Goal: Contribute content: Add original content to the website for others to see

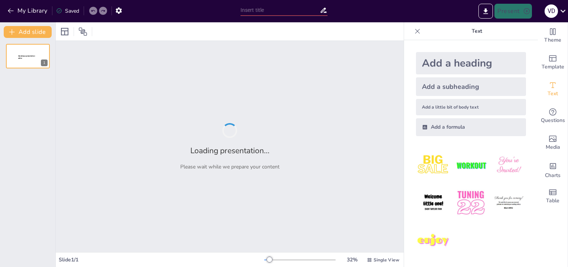
type input "ETA: Identificación y Medidas Preventivas para Manipuladores de Alimentos"
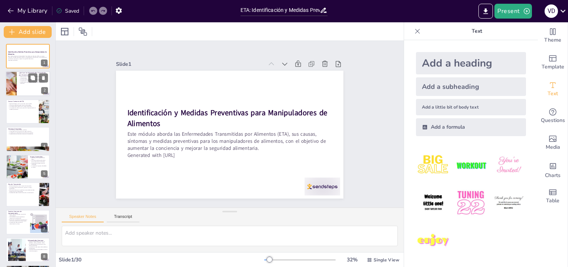
checkbox input "true"
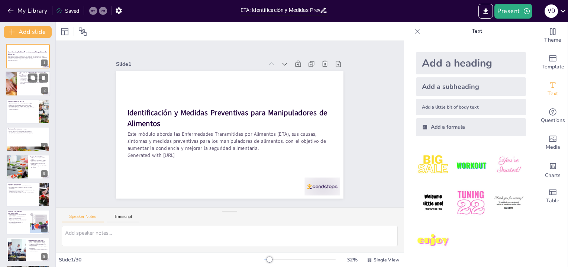
checkbox input "true"
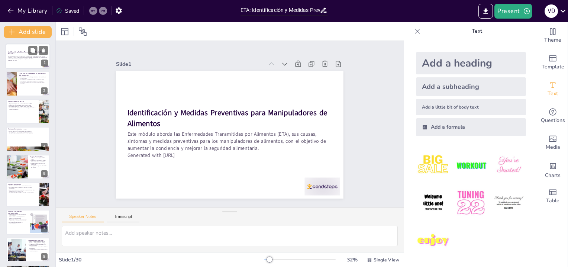
checkbox input "true"
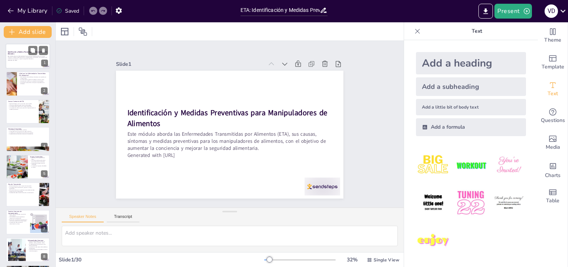
checkbox input "true"
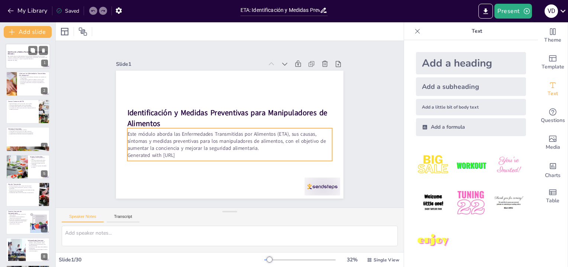
checkbox input "true"
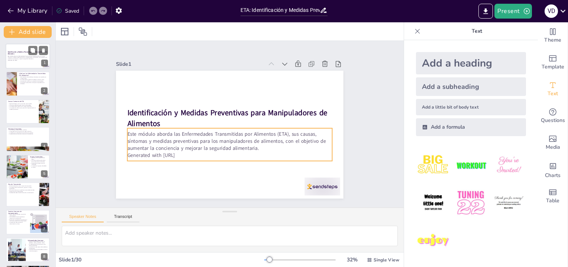
click at [31, 58] on p "Este módulo aborda las Enfermedades Transmitidas por Alimentos (ETA), sus causa…" at bounding box center [28, 57] width 40 height 4
checkbox input "true"
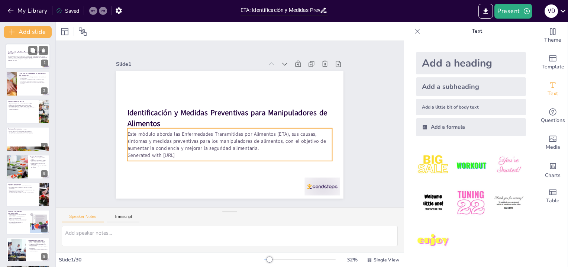
checkbox input "true"
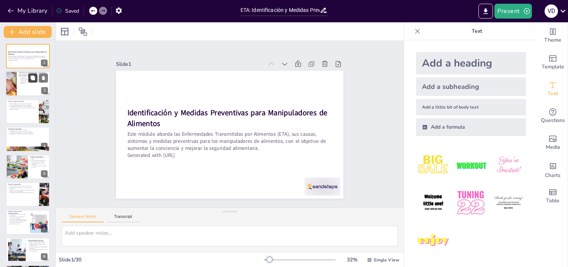
checkbox input "true"
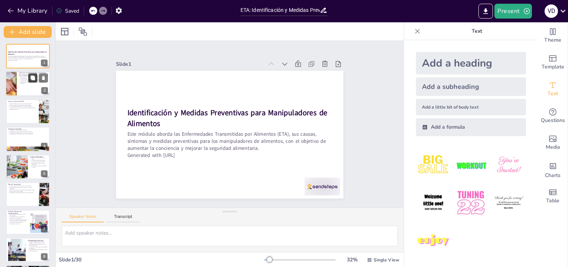
checkbox input "true"
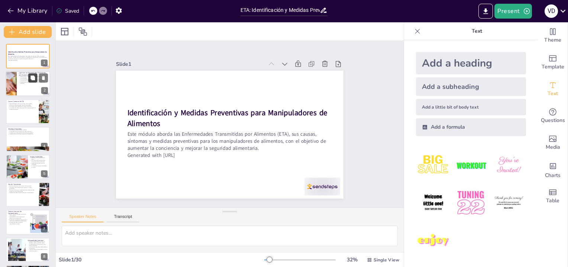
click at [33, 80] on icon at bounding box center [32, 77] width 5 height 5
type textarea "Las ETA son causadas por agentes patógenos que ingresan al organismo a través d…"
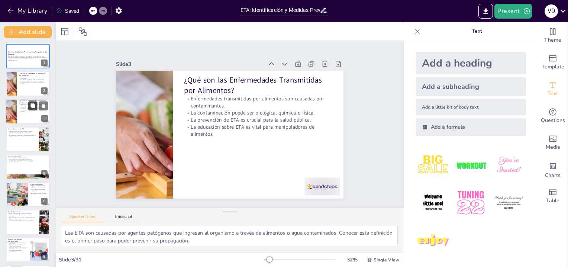
checkbox input "true"
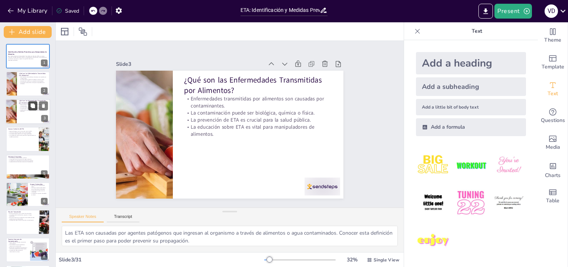
checkbox input "true"
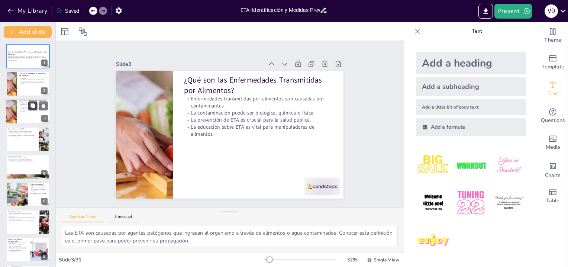
checkbox input "true"
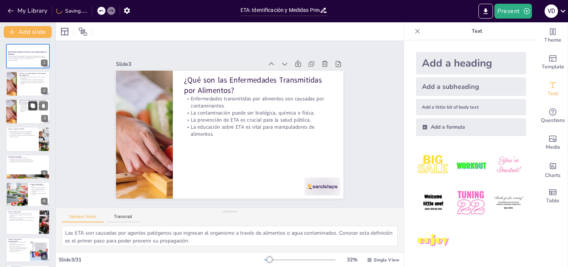
click at [30, 106] on icon at bounding box center [32, 105] width 5 height 5
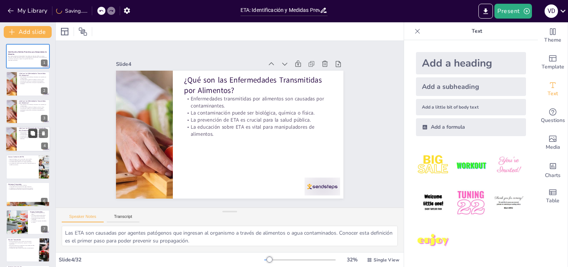
checkbox input "true"
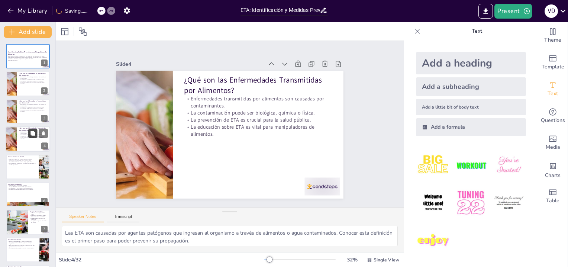
click at [30, 135] on icon at bounding box center [32, 133] width 5 height 5
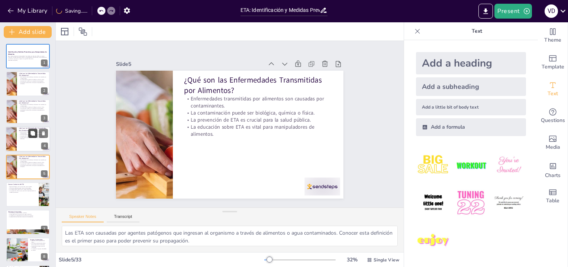
checkbox input "true"
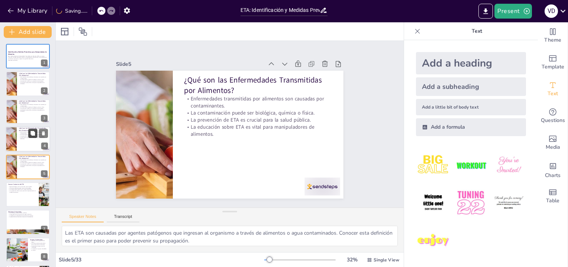
checkbox input "true"
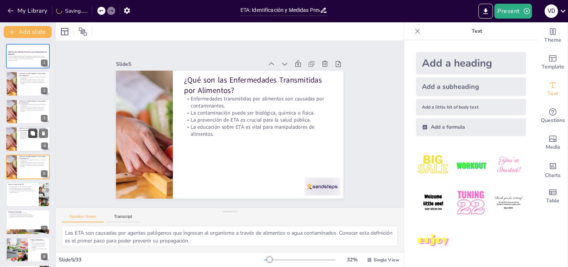
scroll to position [14, 0]
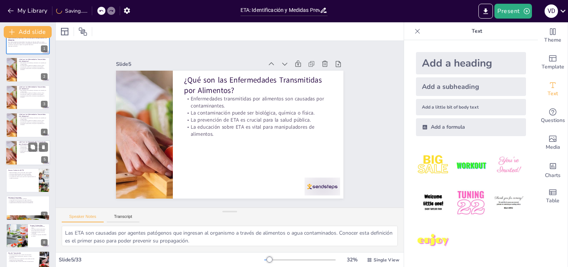
checkbox input "true"
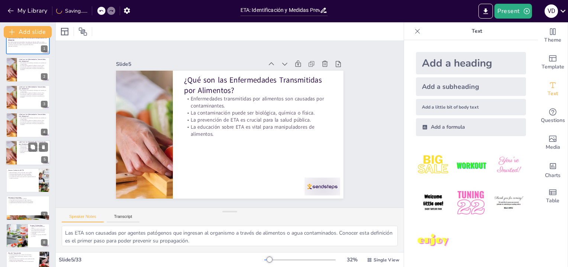
checkbox input "true"
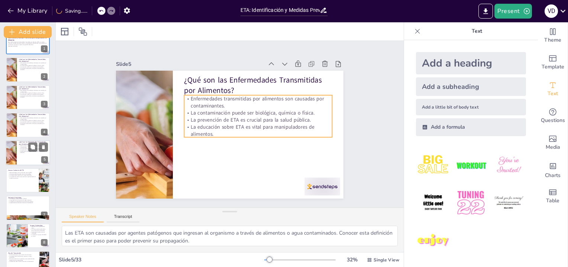
checkbox input "true"
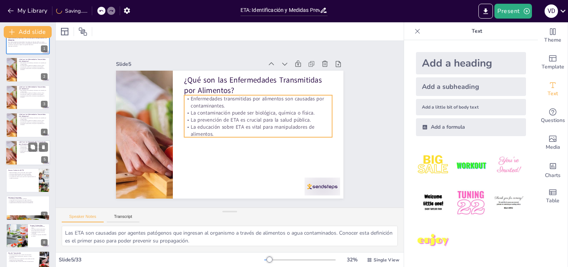
checkbox input "true"
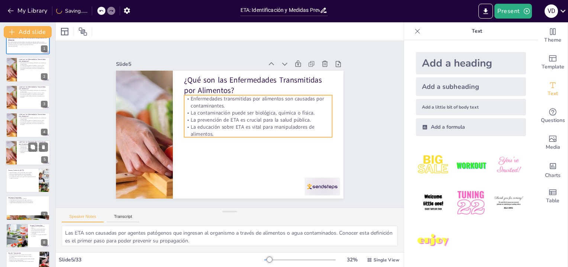
click at [26, 150] on p "La educación sobre ETA es vital para manipuladores de alimentos." at bounding box center [33, 151] width 29 height 3
checkbox input "true"
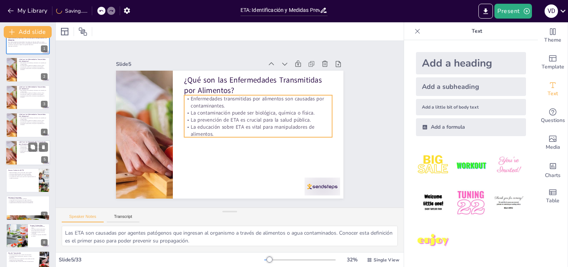
checkbox input "true"
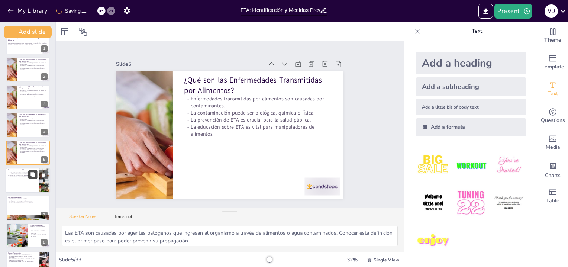
checkbox input "true"
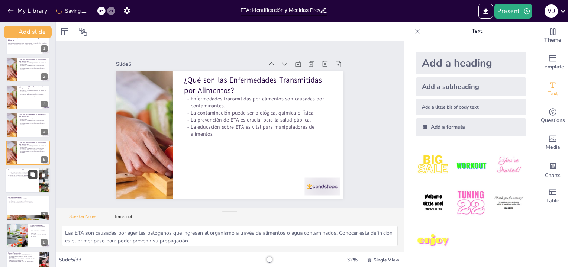
checkbox input "true"
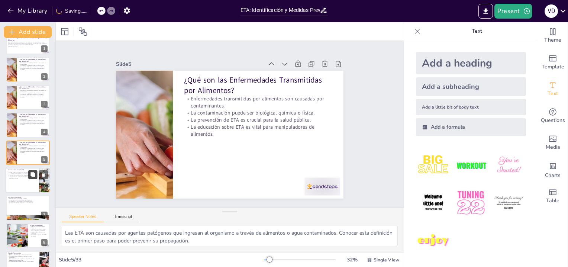
click at [30, 174] on icon at bounding box center [32, 174] width 5 height 5
type textarea "Los agentes biológicos, como bacterias y virus, son responsables de la mayoría …"
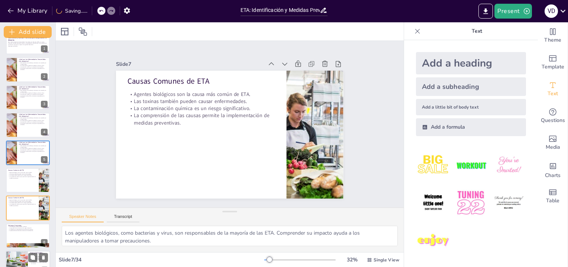
checkbox input "true"
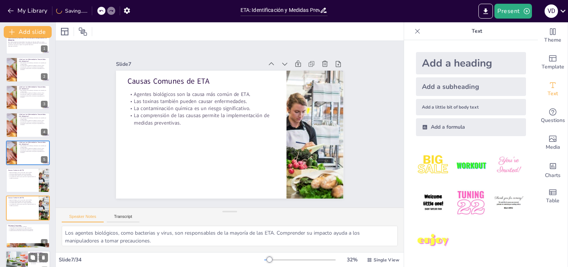
checkbox input "true"
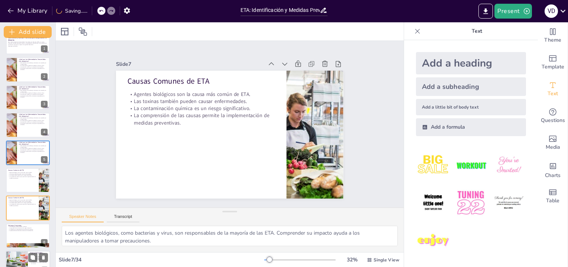
checkbox input "true"
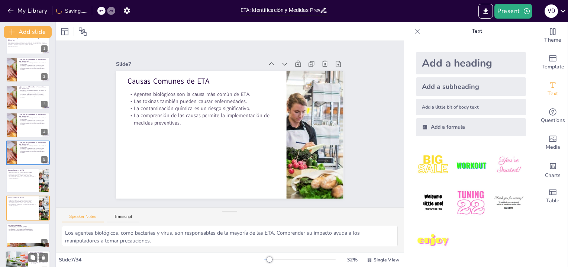
scroll to position [69, 0]
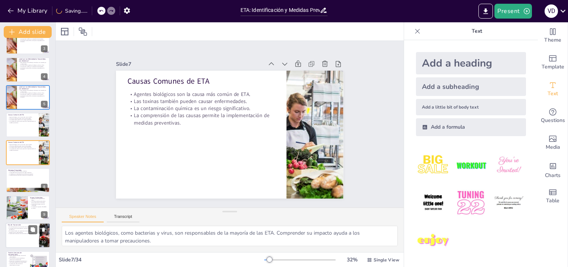
checkbox input "true"
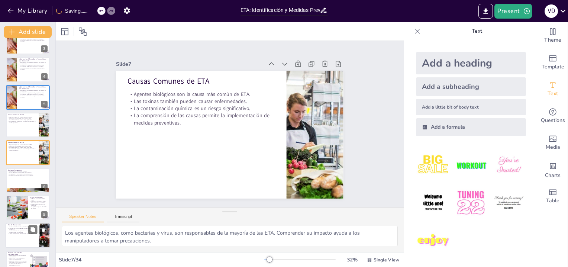
checkbox input "true"
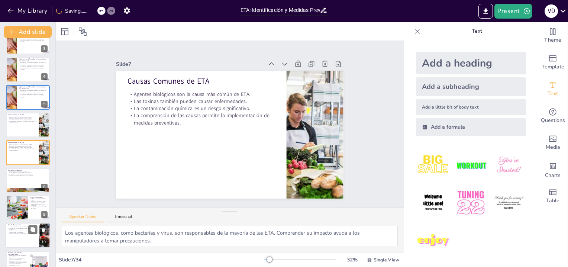
click at [25, 235] on div at bounding box center [28, 235] width 45 height 25
type textarea "Comprender el ciclo fecal-oral es esencial para prevenir la transmisión de pató…"
checkbox input "true"
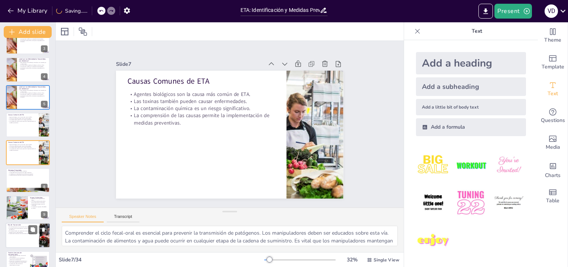
checkbox input "true"
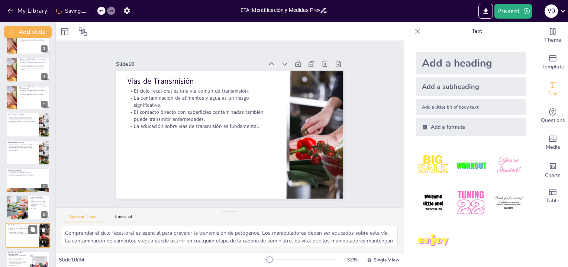
scroll to position [152, 0]
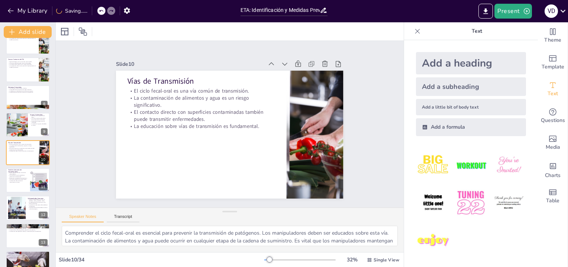
checkbox input "true"
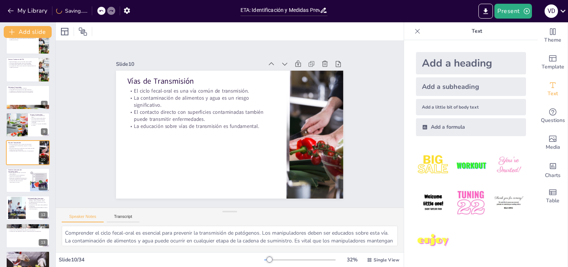
checkbox input "true"
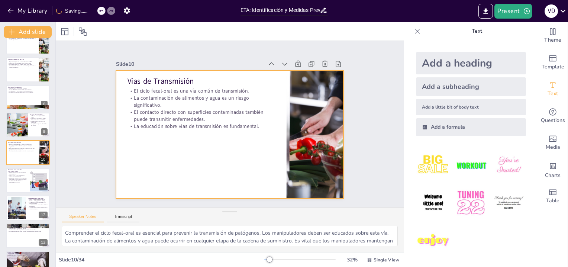
checkbox input "true"
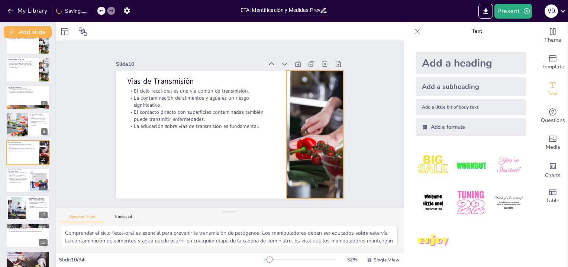
click at [304, 134] on div at bounding box center [231, 38] width 146 height 192
checkbox input "true"
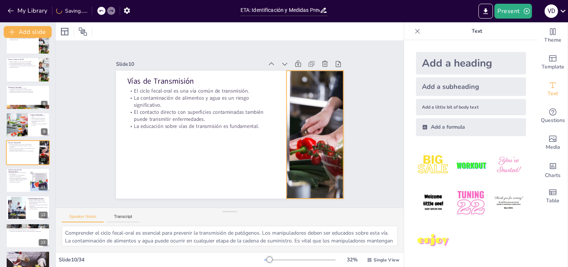
checkbox input "true"
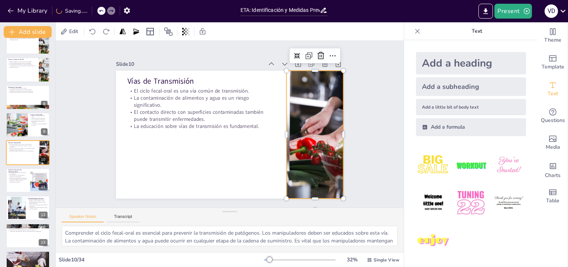
checkbox input "true"
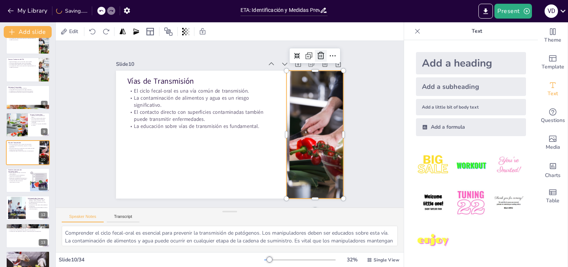
checkbox input "true"
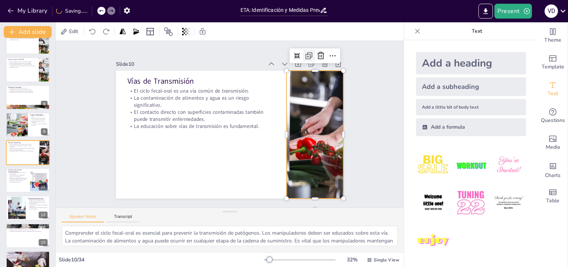
checkbox input "true"
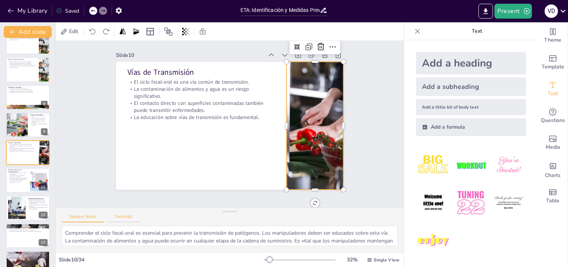
click at [126, 215] on button "Transcript" at bounding box center [123, 218] width 33 height 8
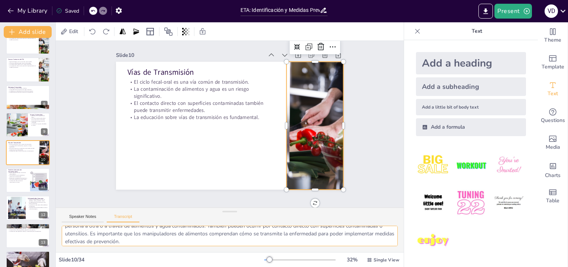
scroll to position [17, 0]
checkbox input "true"
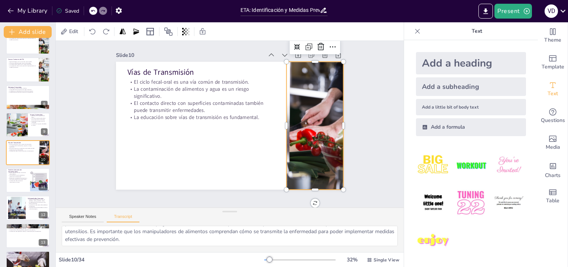
checkbox input "true"
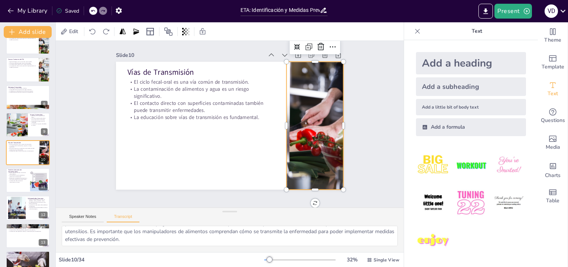
checkbox input "true"
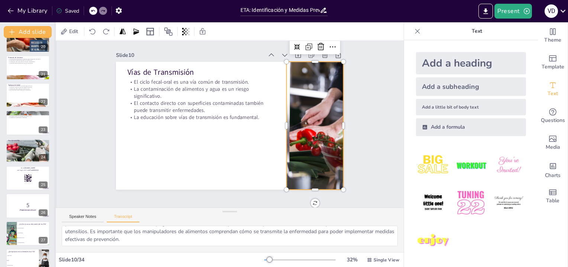
scroll to position [544, 0]
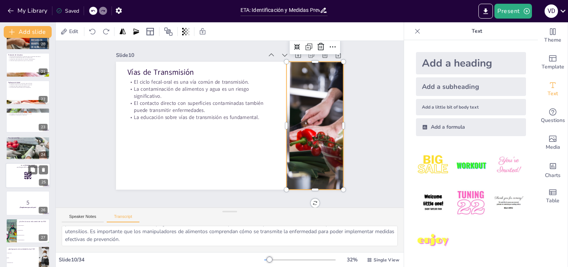
checkbox input "true"
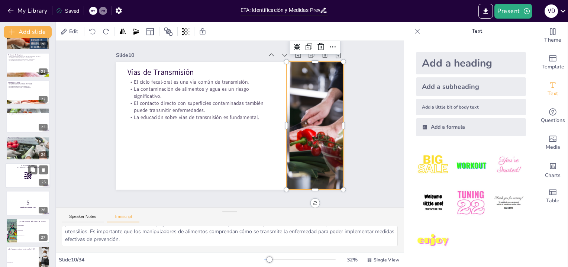
checkbox input "true"
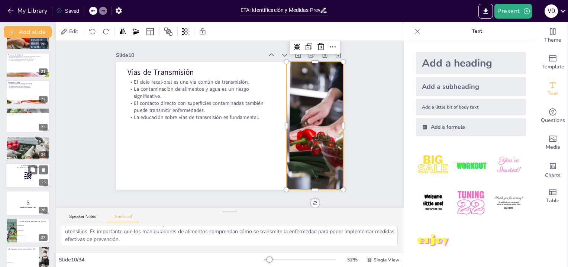
click at [29, 175] on rect at bounding box center [28, 175] width 8 height 8
checkbox input "true"
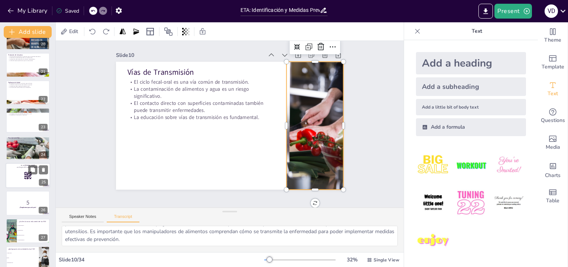
checkbox input "true"
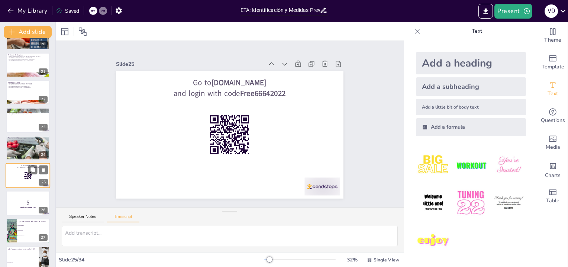
scroll to position [0, 0]
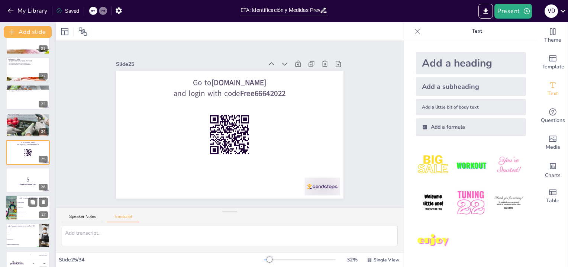
click at [25, 214] on li "Agentes mecánicos" at bounding box center [33, 216] width 33 height 5
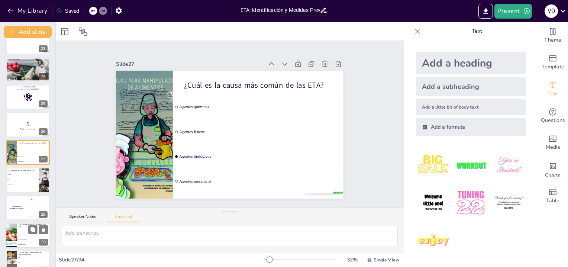
click at [26, 243] on li "Contaminación cruzada" at bounding box center [33, 244] width 33 height 5
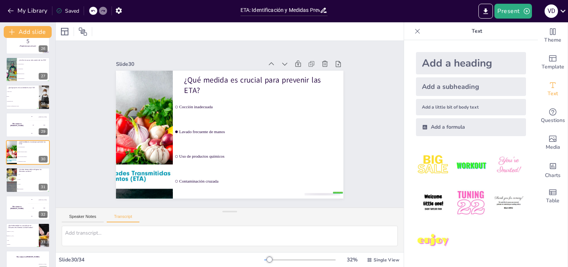
scroll to position [719, 0]
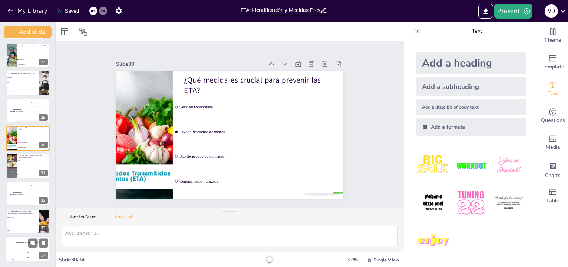
click at [22, 252] on div "Jaap" at bounding box center [27, 252] width 15 height 1
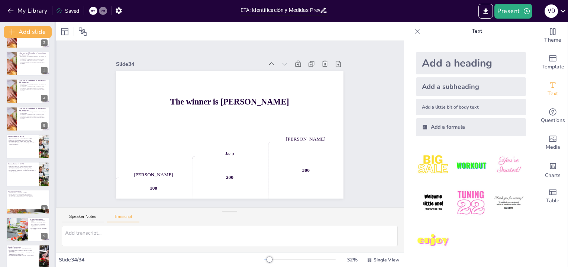
scroll to position [47, 0]
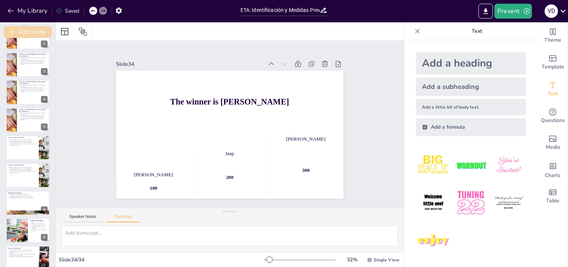
click at [16, 31] on button "Add slide" at bounding box center [28, 32] width 48 height 12
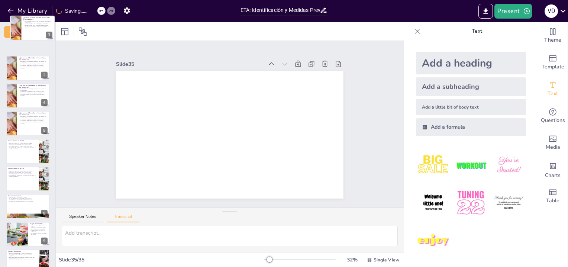
drag, startPoint x: 49, startPoint y: 74, endPoint x: 55, endPoint y: 28, distance: 46.4
click at [55, 28] on div "Document fonts Akatab Recently used Mulish Popular fonts Lato Montserrat Open S…" at bounding box center [284, 144] width 568 height 244
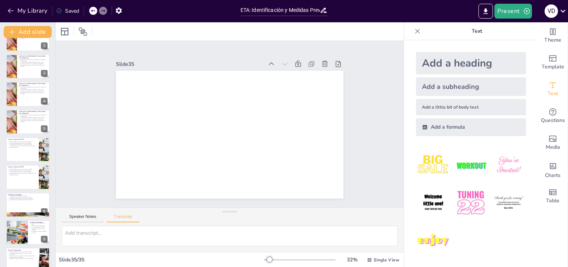
click at [441, 85] on div "Add a subheading" at bounding box center [471, 86] width 110 height 19
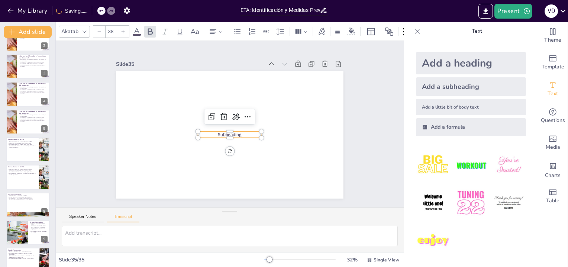
click at [258, 131] on div at bounding box center [261, 126] width 7 height 7
click at [219, 95] on div at bounding box center [222, 93] width 6 height 6
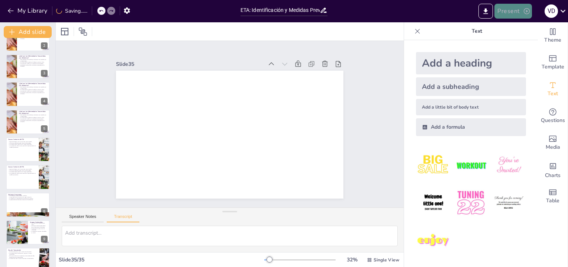
click at [525, 12] on icon "button" at bounding box center [526, 10] width 7 height 7
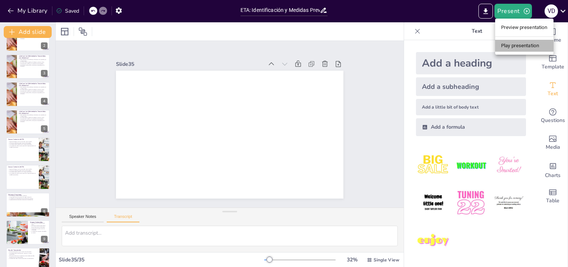
click at [514, 43] on li "Play presentation" at bounding box center [524, 46] width 58 height 12
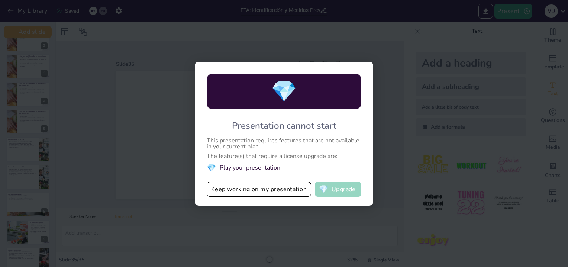
click at [332, 188] on button "💎 Upgrade" at bounding box center [338, 189] width 46 height 15
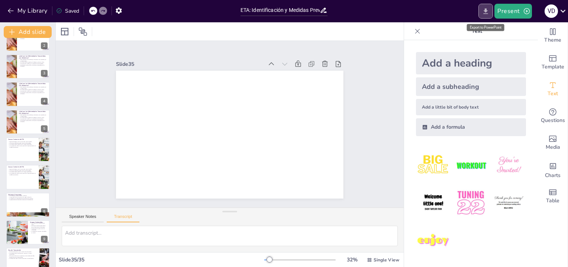
click at [485, 14] on icon "Export to PowerPoint" at bounding box center [485, 11] width 8 height 8
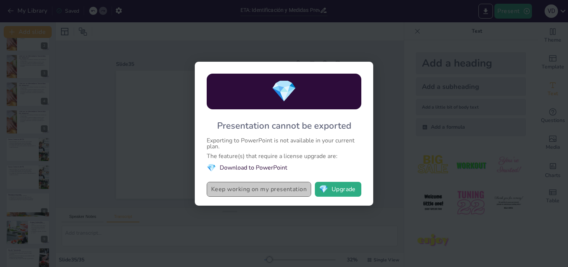
click at [281, 190] on button "Keep working on my presentation" at bounding box center [259, 189] width 104 height 15
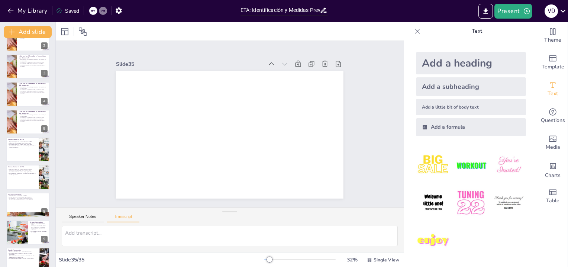
click at [413, 33] on icon at bounding box center [416, 30] width 7 height 7
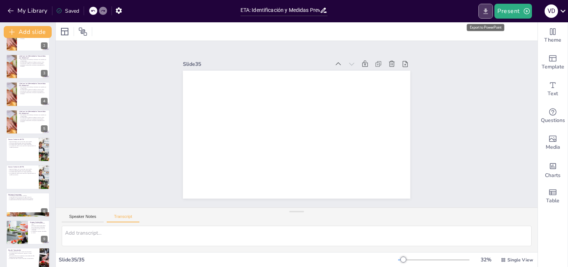
click at [482, 17] on button "Export to PowerPoint" at bounding box center [485, 11] width 14 height 15
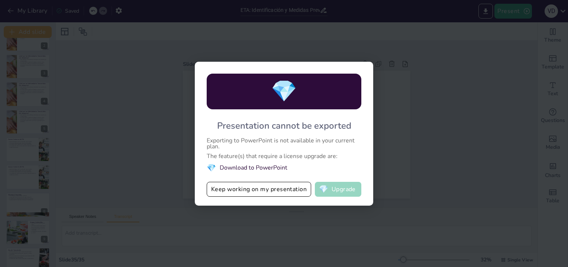
click at [327, 195] on button "💎 Upgrade" at bounding box center [338, 189] width 46 height 15
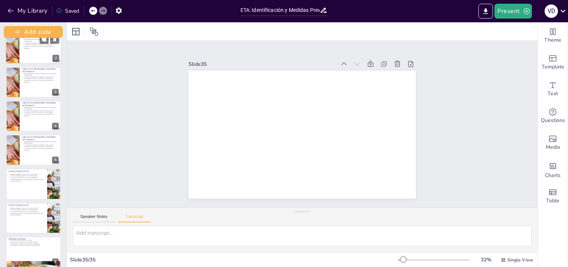
drag, startPoint x: 54, startPoint y: 77, endPoint x: 52, endPoint y: 49, distance: 27.5
click at [52, 49] on div "Add slide Identificación y Medidas Preventivas para Manipuladores de Alimentos …" at bounding box center [33, 144] width 67 height 244
drag, startPoint x: 66, startPoint y: 46, endPoint x: 157, endPoint y: 46, distance: 90.3
click at [157, 46] on div "Document fonts Akatab Recently used Mulish Popular fonts Lato Montserrat Open S…" at bounding box center [284, 144] width 568 height 244
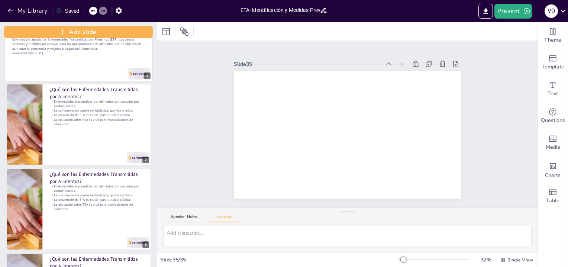
click at [93, 61] on div at bounding box center [78, 39] width 148 height 83
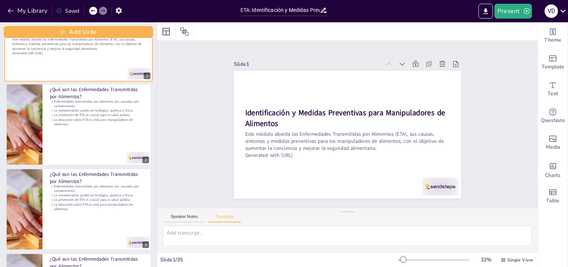
scroll to position [0, 0]
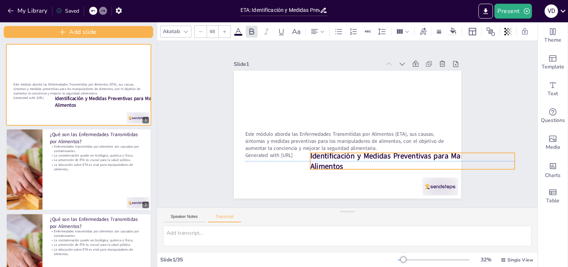
drag, startPoint x: 246, startPoint y: 110, endPoint x: 311, endPoint y: 152, distance: 77.2
click at [293, 152] on div "Identificación y Medidas Preventivas para Manipuladores de Alimentos Este módul…" at bounding box center [293, 123] width 0 height 227
drag, startPoint x: 303, startPoint y: 149, endPoint x: 159, endPoint y: 56, distance: 170.8
click at [282, 100] on div "Identificación y Medidas Preventivas para Manipuladores de Alimentos Este módul…" at bounding box center [357, 122] width 151 height 239
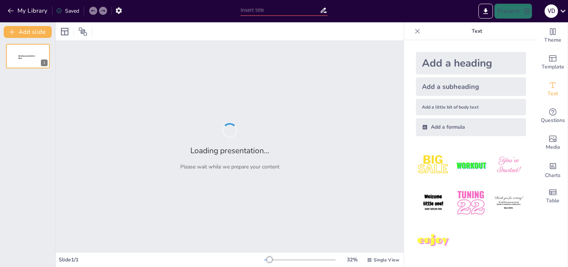
type input "ETA: Identificación y Medidas Preventivas para Manipuladores de Alimentos"
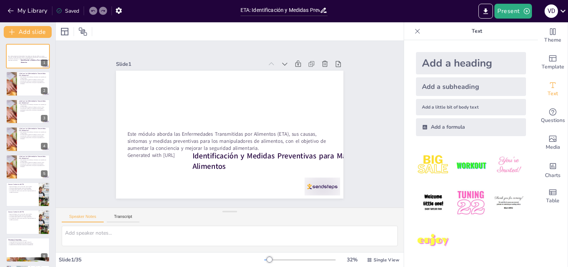
checkbox input "true"
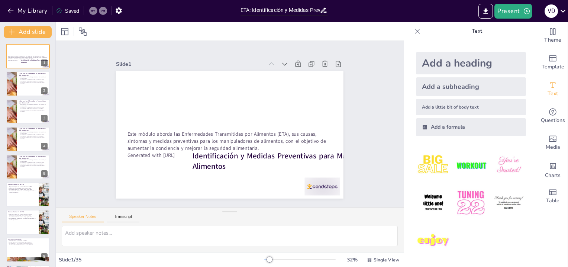
checkbox input "true"
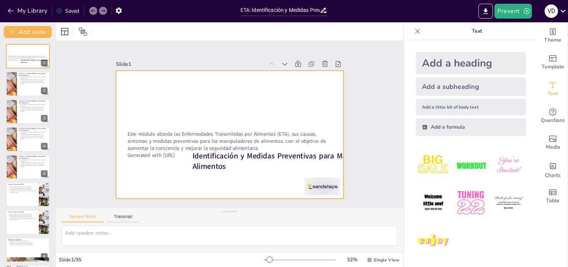
checkbox input "true"
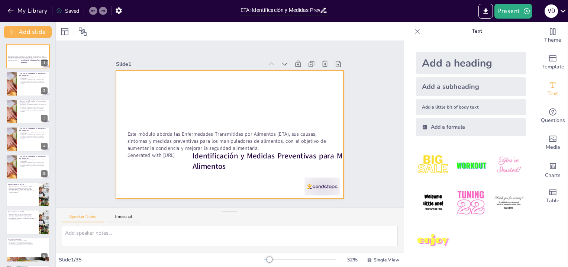
checkbox input "true"
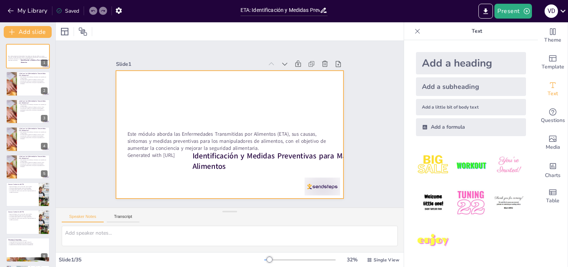
checkbox input "true"
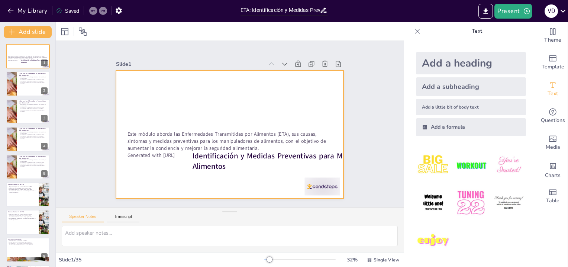
checkbox input "true"
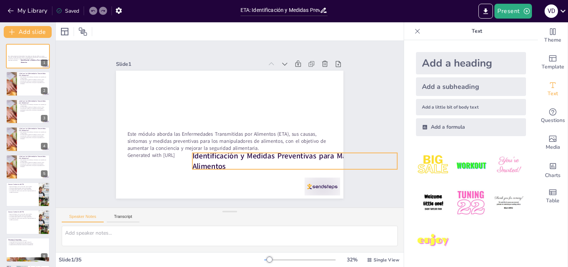
click at [202, 162] on strong "Identificación y Medidas Preventivas para Manipuladores de Alimentos" at bounding box center [294, 160] width 204 height 21
checkbox input "true"
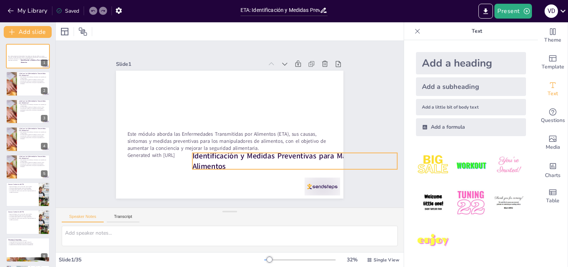
checkbox input "true"
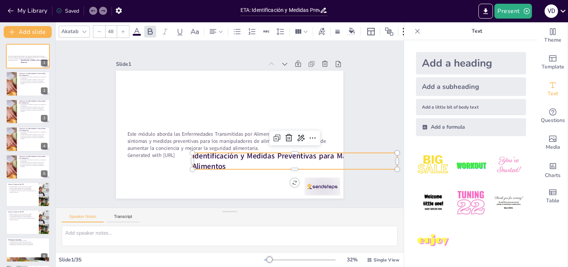
checkbox input "true"
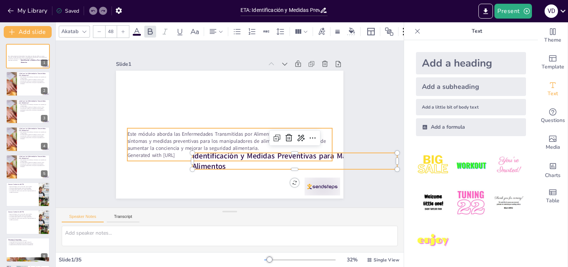
checkbox input "true"
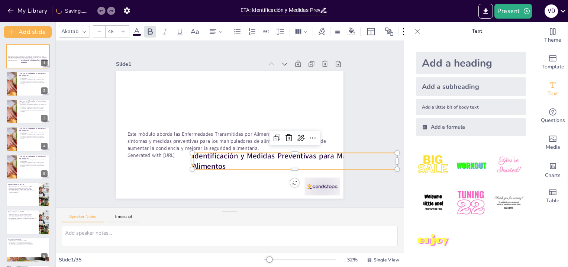
checkbox input "true"
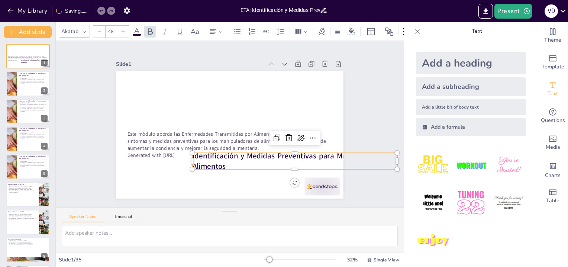
checkbox input "true"
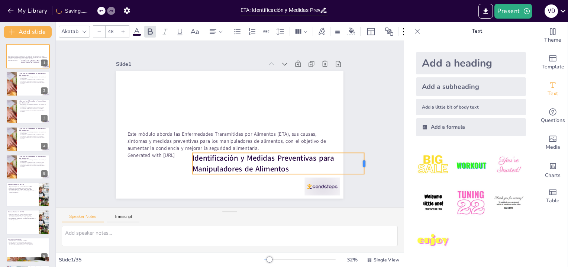
checkbox input "true"
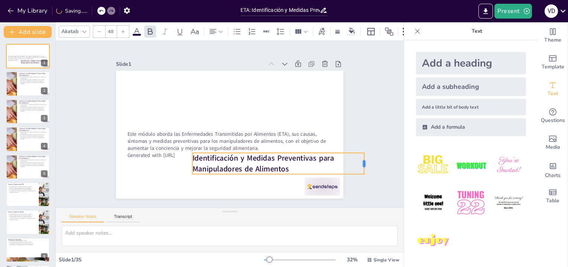
checkbox input "true"
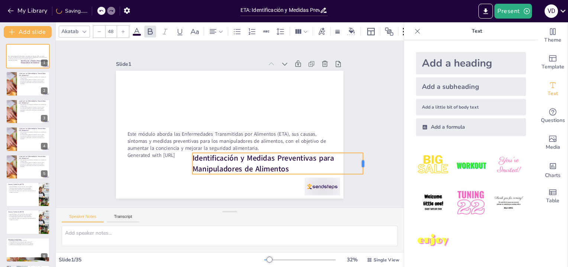
checkbox input "true"
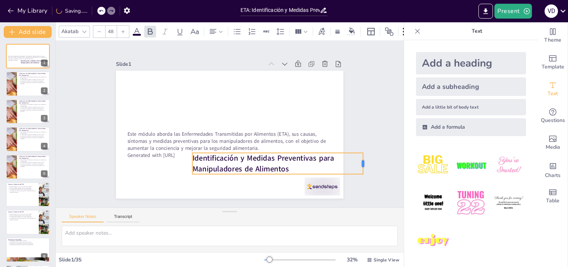
drag, startPoint x: 391, startPoint y: 156, endPoint x: 357, endPoint y: 160, distance: 34.4
click at [357, 166] on div at bounding box center [361, 177] width 8 height 22
checkbox input "true"
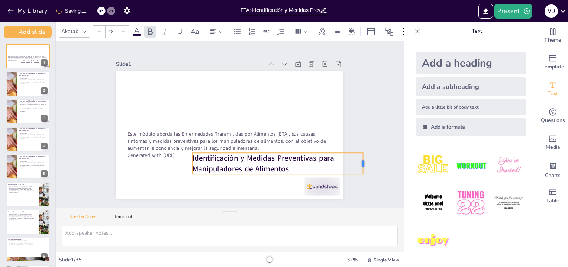
checkbox input "true"
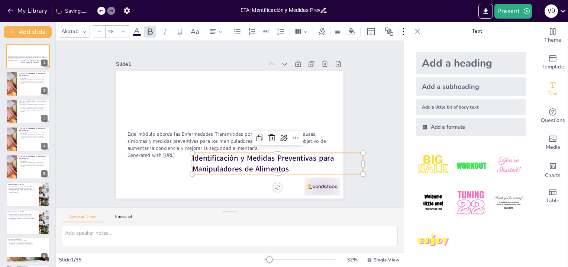
checkbox input "true"
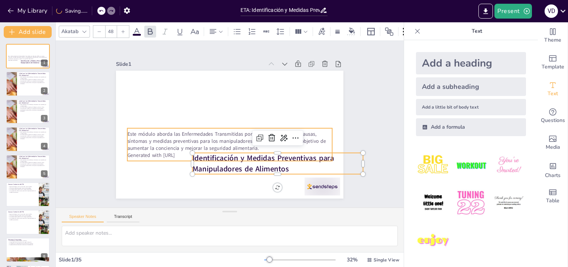
checkbox input "true"
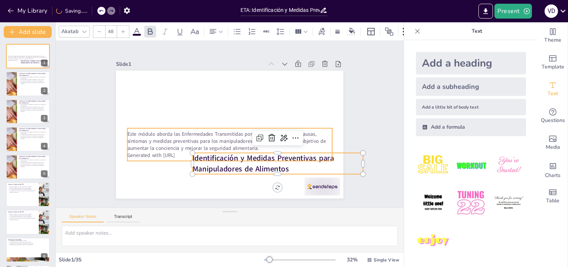
checkbox input "true"
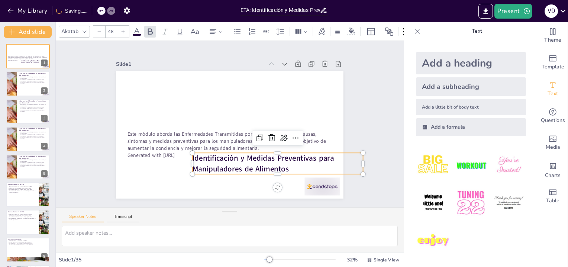
checkbox input "true"
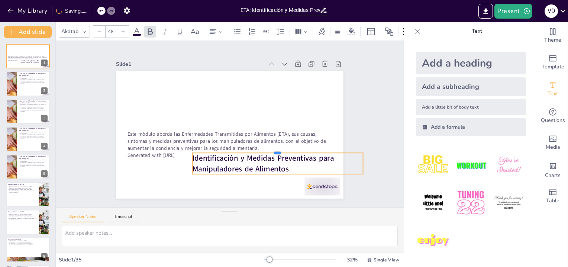
checkbox input "true"
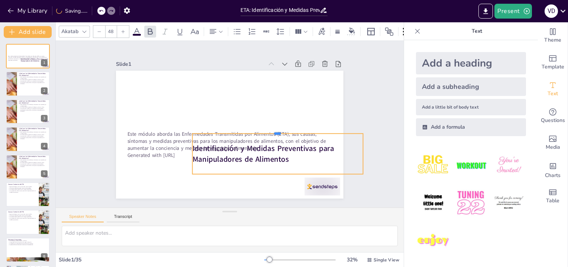
checkbox input "true"
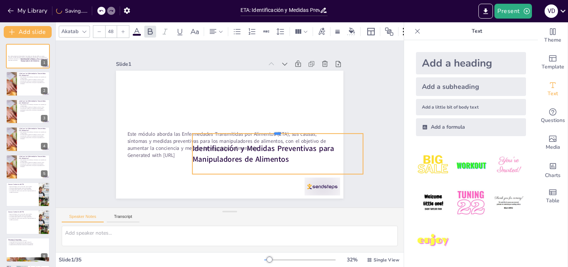
checkbox input "true"
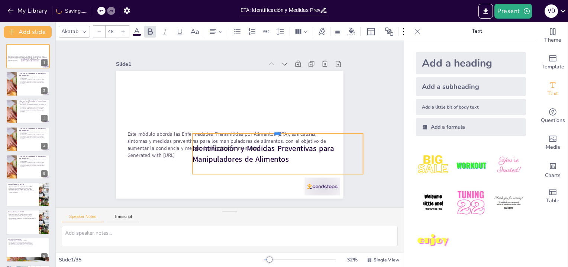
checkbox input "true"
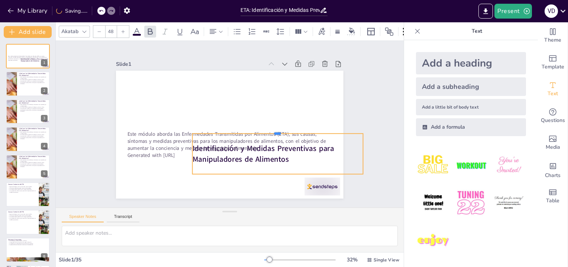
checkbox input "true"
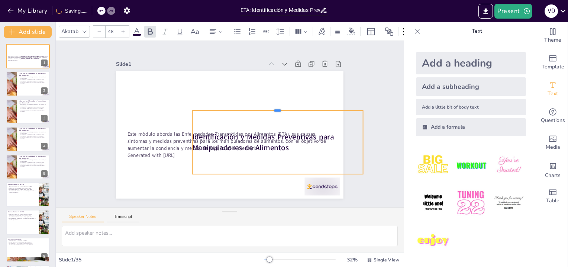
checkbox input "true"
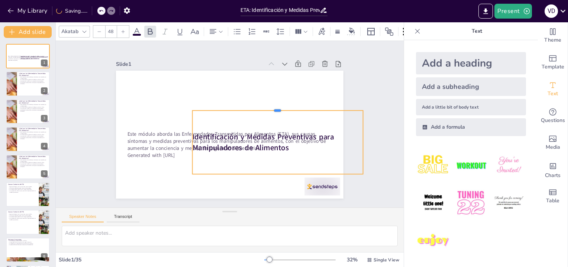
checkbox input "true"
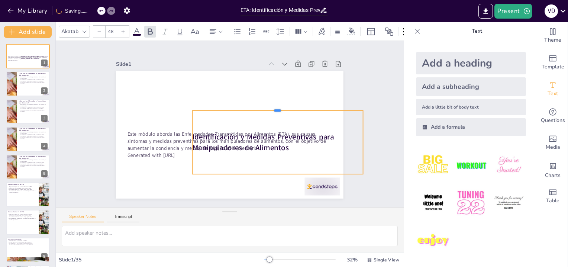
checkbox input "true"
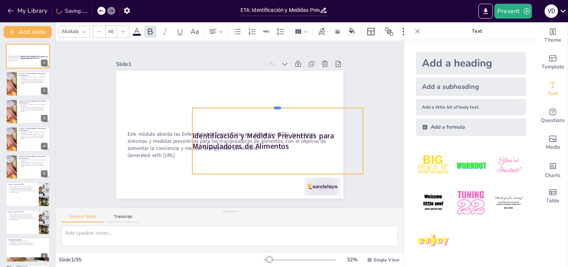
checkbox input "true"
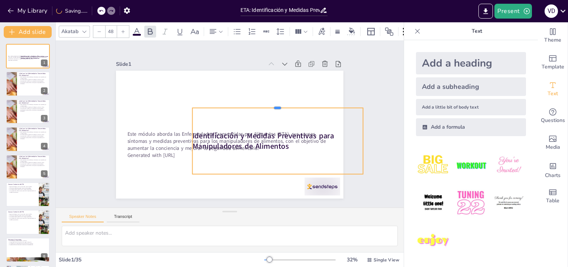
drag, startPoint x: 251, startPoint y: 149, endPoint x: 234, endPoint y: 105, distance: 46.6
click at [234, 105] on div at bounding box center [277, 105] width 170 height 6
checkbox input "true"
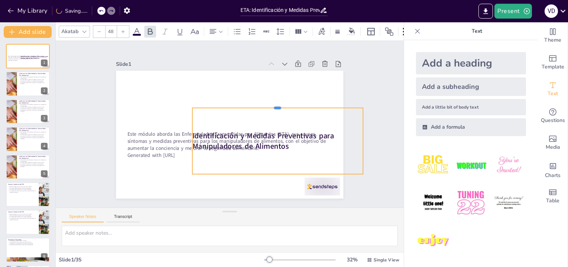
checkbox input "true"
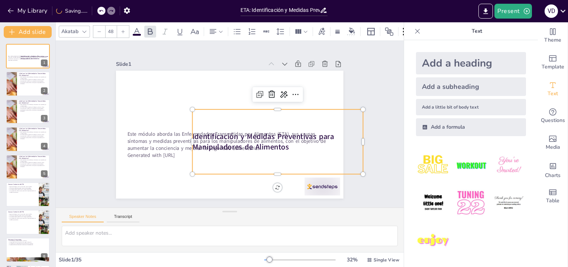
checkbox input "true"
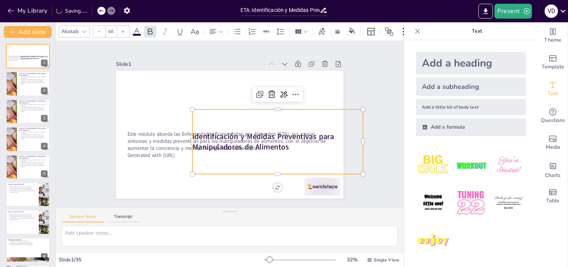
checkbox input "true"
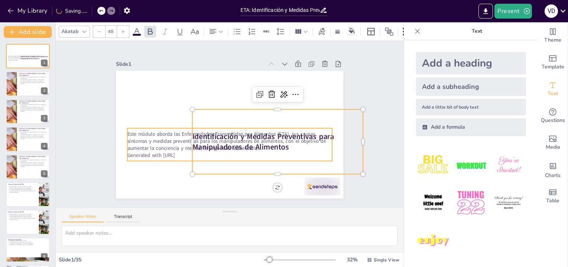
checkbox input "true"
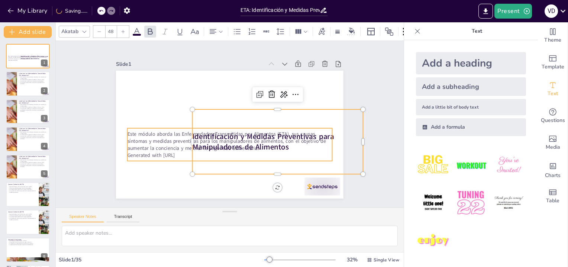
checkbox input "true"
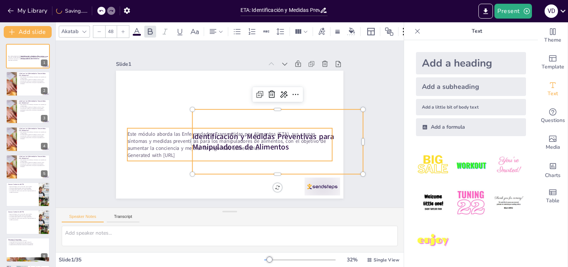
checkbox input "true"
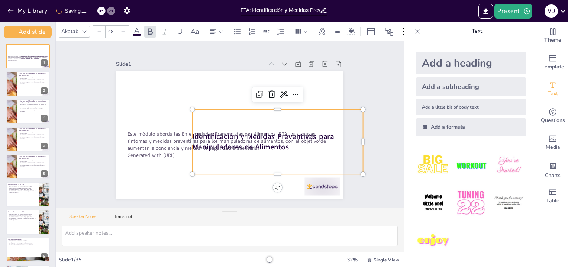
checkbox input "true"
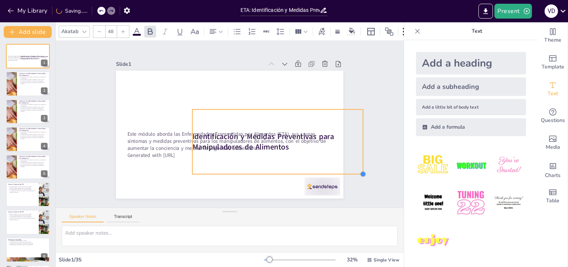
checkbox input "true"
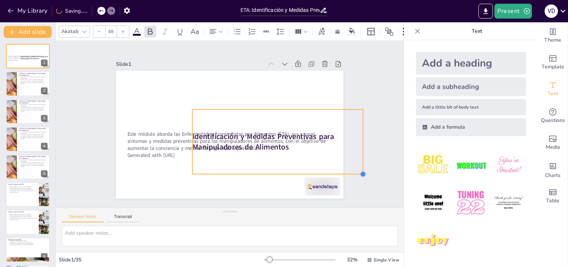
checkbox input "true"
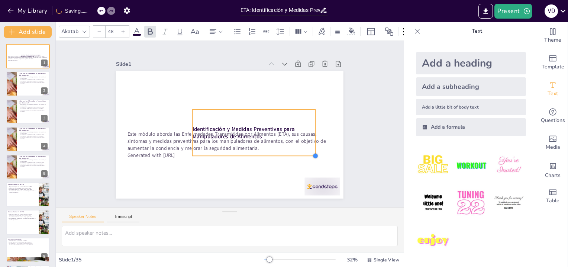
checkbox input "true"
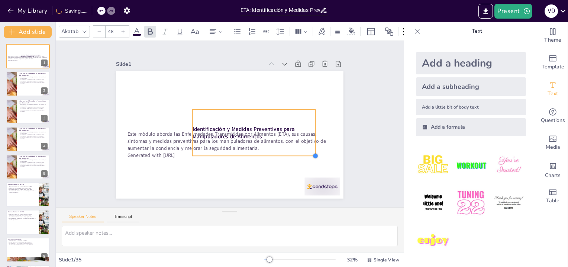
type input "36.9"
checkbox input "true"
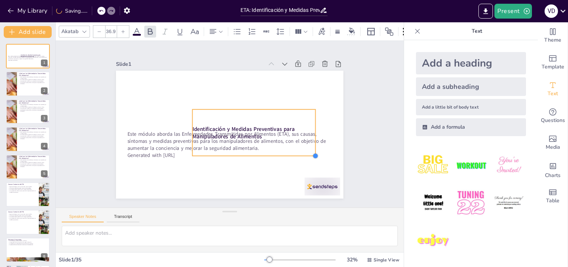
checkbox input "true"
type input "34.6"
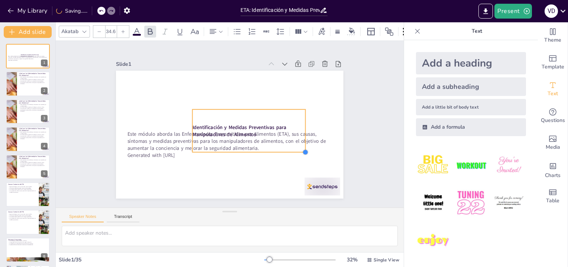
checkbox input "true"
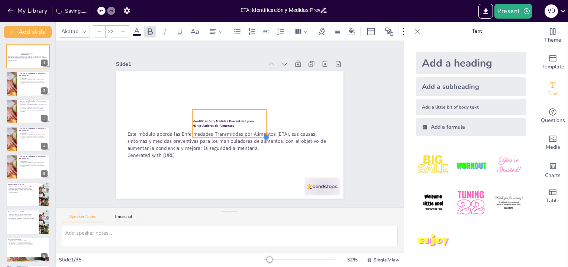
drag, startPoint x: 358, startPoint y: 170, endPoint x: 253, endPoint y: 116, distance: 118.6
click at [253, 116] on div "Identificación y Medidas Preventivas para Manipuladores de Alimentos Este módul…" at bounding box center [229, 135] width 227 height 128
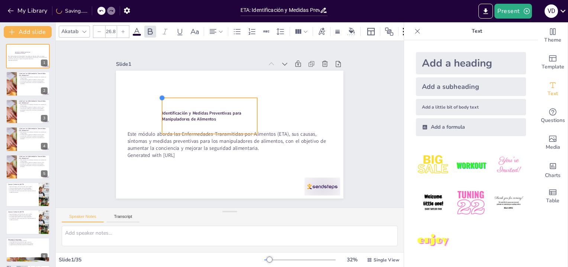
drag, startPoint x: 188, startPoint y: 106, endPoint x: 171, endPoint y: 94, distance: 20.9
click at [171, 94] on div "Identificación y Medidas Preventivas para Manipuladores de Alimentos Este módul…" at bounding box center [229, 135] width 227 height 128
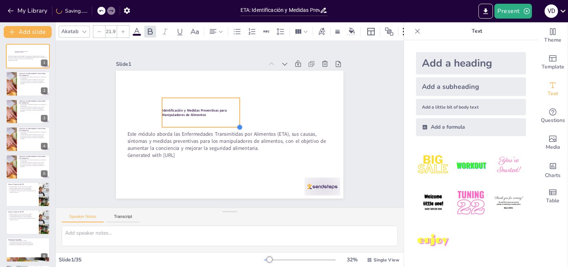
drag, startPoint x: 251, startPoint y: 131, endPoint x: 234, endPoint y: 112, distance: 25.8
click at [234, 112] on div "Identificación y Medidas Preventivas para Manipuladores de Alimentos Este módul…" at bounding box center [228, 134] width 239 height 151
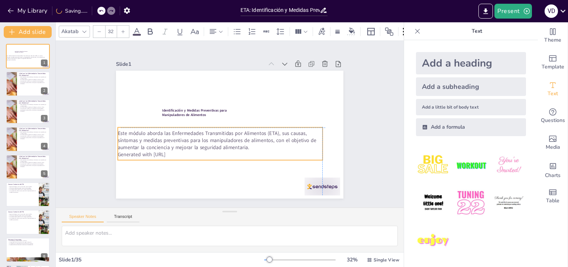
drag, startPoint x: 290, startPoint y: 131, endPoint x: 283, endPoint y: 130, distance: 6.8
click at [283, 130] on p "Este módulo aborda las Enfermedades Transmitidas por Alimentos (ETA), sus causa…" at bounding box center [220, 140] width 204 height 21
click at [308, 62] on icon at bounding box center [311, 63] width 7 height 7
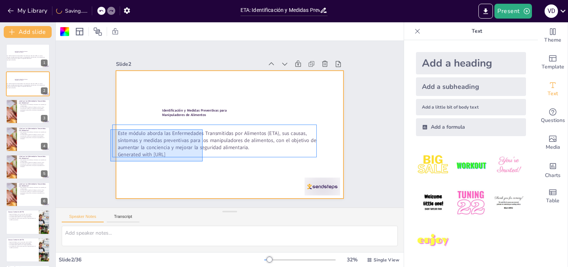
drag, startPoint x: 110, startPoint y: 129, endPoint x: 217, endPoint y: 163, distance: 111.7
click at [217, 163] on div at bounding box center [228, 134] width 239 height 151
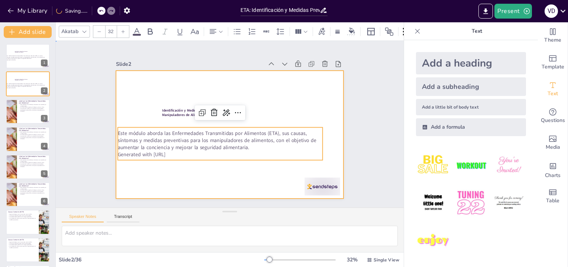
click at [217, 163] on div at bounding box center [229, 135] width 227 height 128
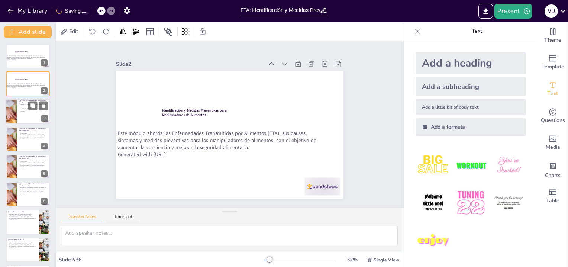
click at [20, 113] on div at bounding box center [28, 111] width 45 height 25
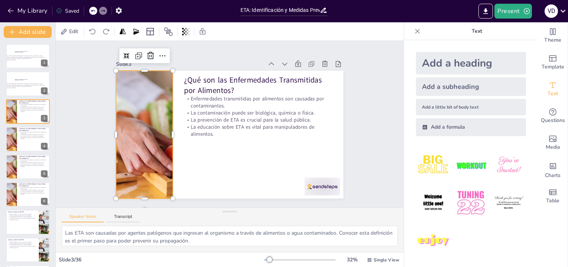
click at [147, 98] on div at bounding box center [143, 125] width 225 height 149
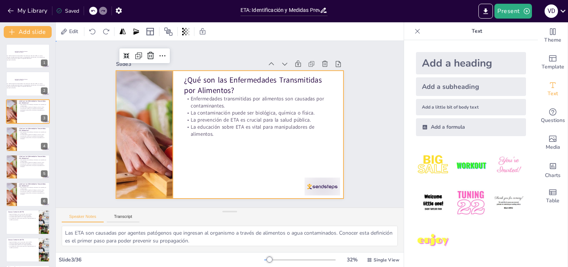
click at [294, 153] on div at bounding box center [229, 135] width 227 height 128
